Goal: Find contact information: Find contact information

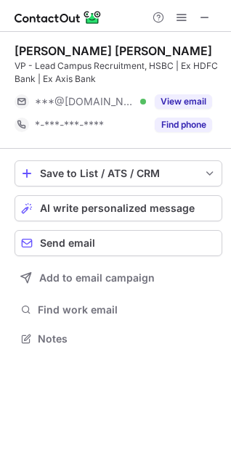
scroll to position [328, 231]
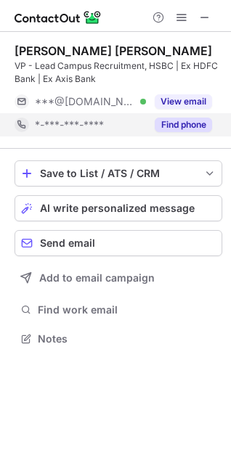
click at [199, 125] on button "Find phone" at bounding box center [182, 124] width 57 height 15
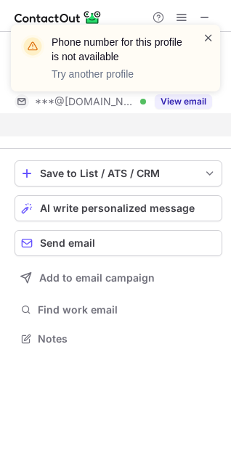
scroll to position [305, 231]
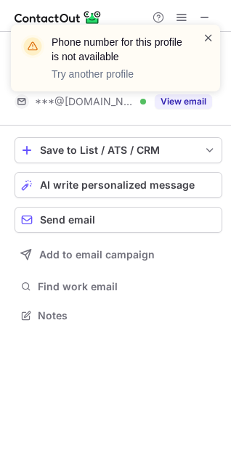
click at [205, 32] on span at bounding box center [208, 37] width 12 height 15
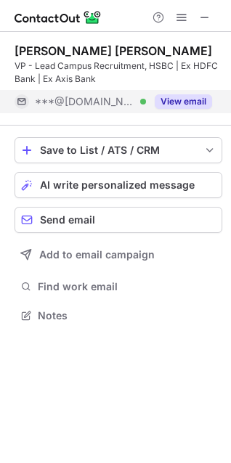
click at [191, 94] on div "View email" at bounding box center [179, 101] width 66 height 23
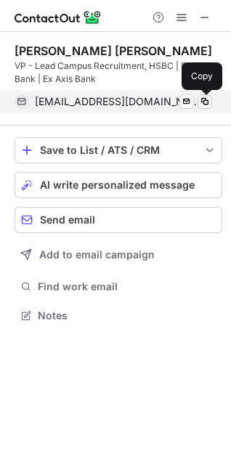
click at [202, 99] on span at bounding box center [205, 102] width 12 height 12
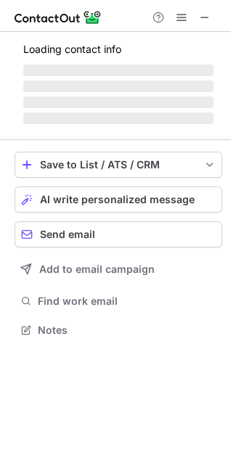
scroll to position [328, 231]
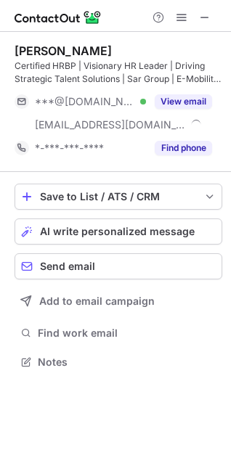
scroll to position [351, 231]
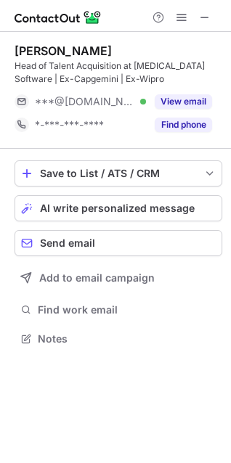
scroll to position [328, 231]
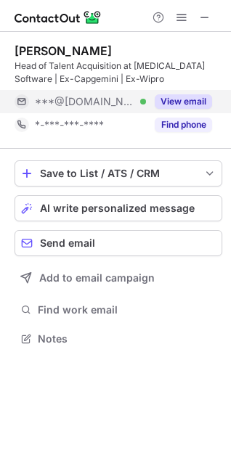
click at [164, 104] on button "View email" at bounding box center [182, 101] width 57 height 15
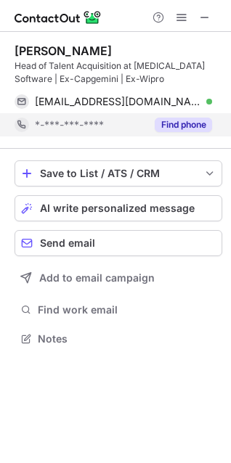
click at [178, 125] on button "Find phone" at bounding box center [182, 124] width 57 height 15
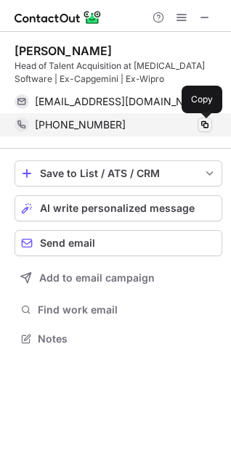
click at [199, 120] on span at bounding box center [205, 125] width 12 height 12
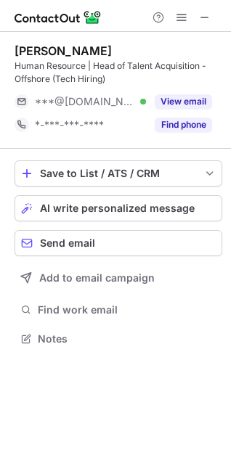
scroll to position [328, 231]
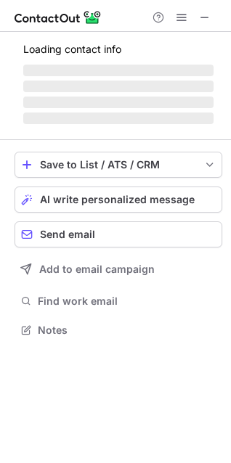
scroll to position [7, 7]
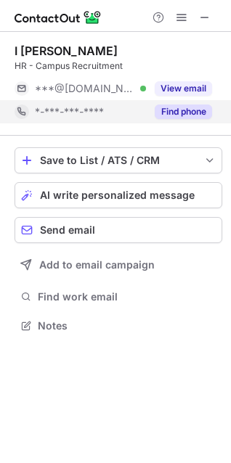
click at [173, 105] on button "Find phone" at bounding box center [182, 111] width 57 height 15
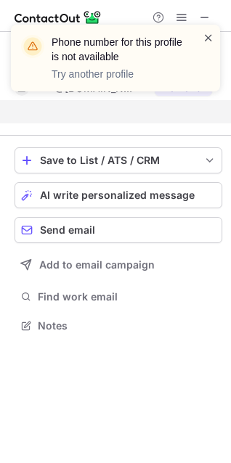
scroll to position [292, 231]
click at [205, 38] on span at bounding box center [208, 37] width 12 height 15
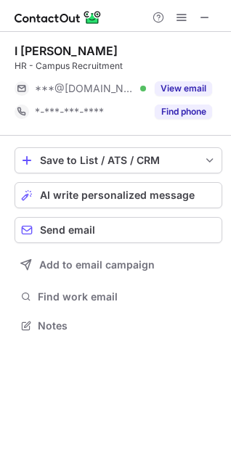
scroll to position [7, 7]
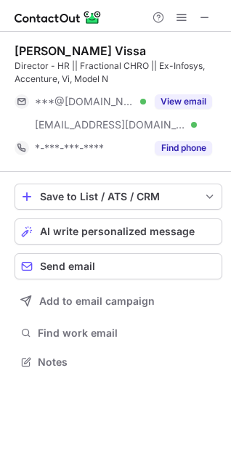
scroll to position [351, 231]
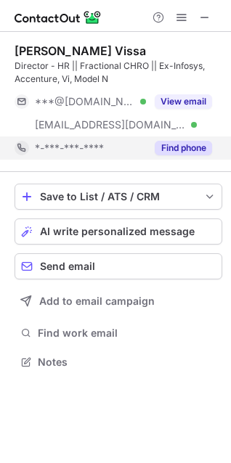
click at [173, 141] on button "Find phone" at bounding box center [182, 148] width 57 height 15
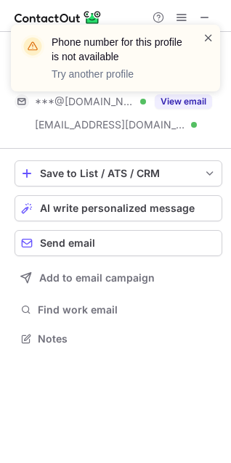
scroll to position [328, 231]
click at [207, 36] on span at bounding box center [208, 37] width 12 height 15
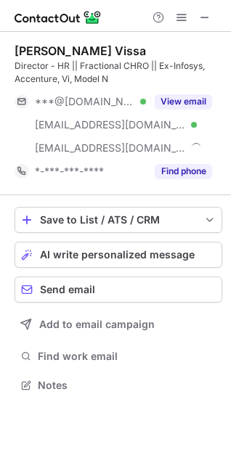
scroll to position [374, 231]
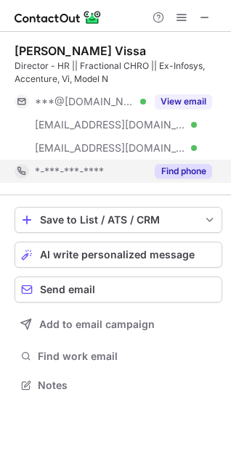
click at [191, 167] on button "Find phone" at bounding box center [182, 171] width 57 height 15
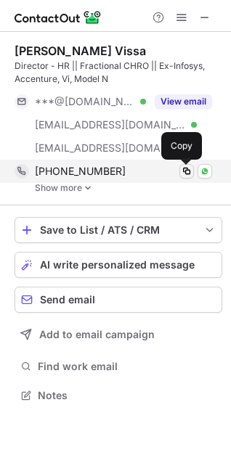
click at [188, 172] on span at bounding box center [187, 171] width 12 height 12
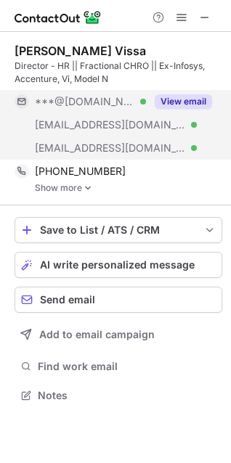
click at [175, 94] on button "View email" at bounding box center [182, 101] width 57 height 15
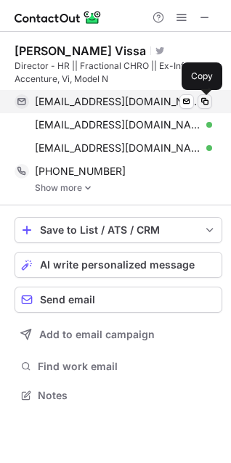
click at [202, 96] on span at bounding box center [205, 102] width 12 height 12
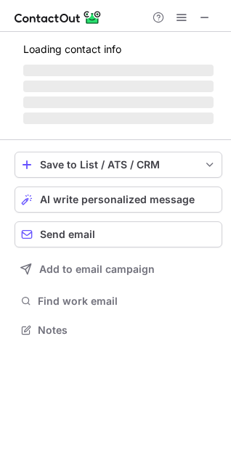
scroll to position [351, 231]
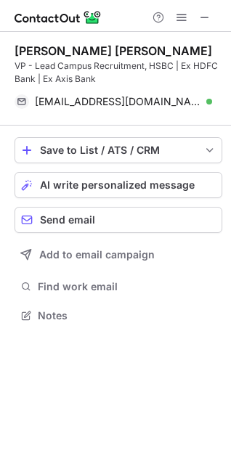
scroll to position [305, 231]
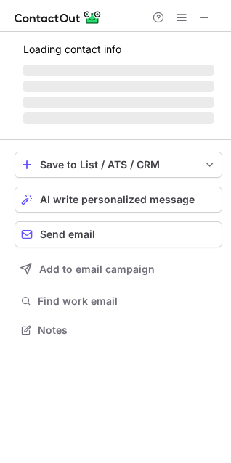
scroll to position [7, 7]
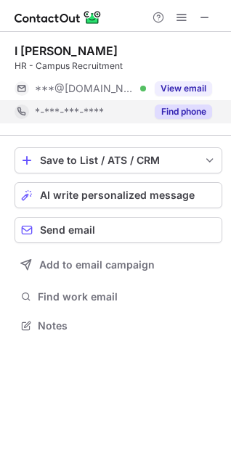
click at [178, 109] on button "Find phone" at bounding box center [182, 111] width 57 height 15
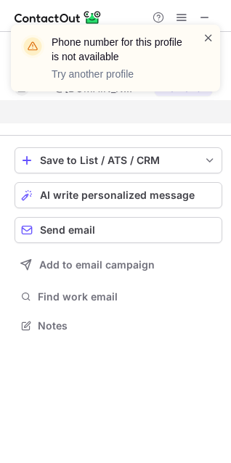
scroll to position [292, 231]
click at [206, 35] on span at bounding box center [208, 37] width 12 height 15
